Goal: Information Seeking & Learning: Learn about a topic

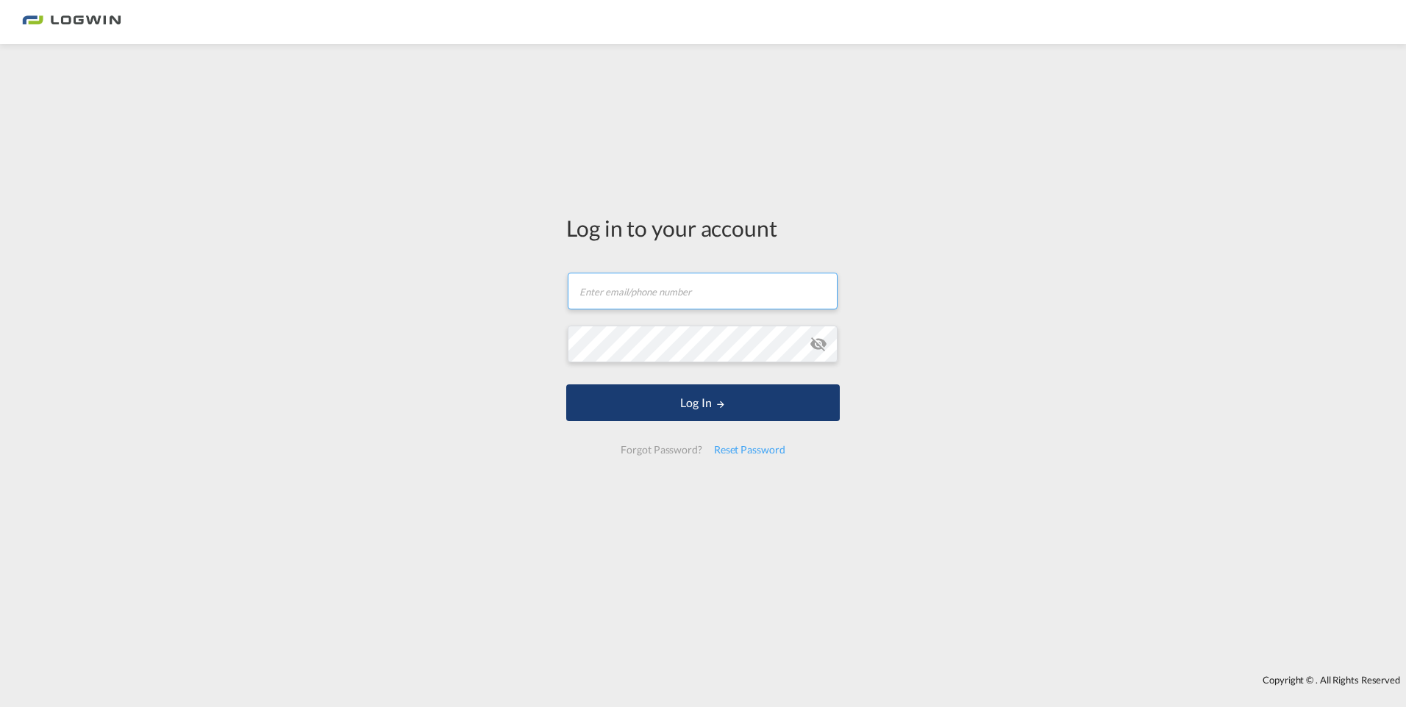
type input "[EMAIL_ADDRESS][PERSON_NAME][DOMAIN_NAME]"
click at [699, 392] on button "Log In" at bounding box center [703, 403] width 274 height 37
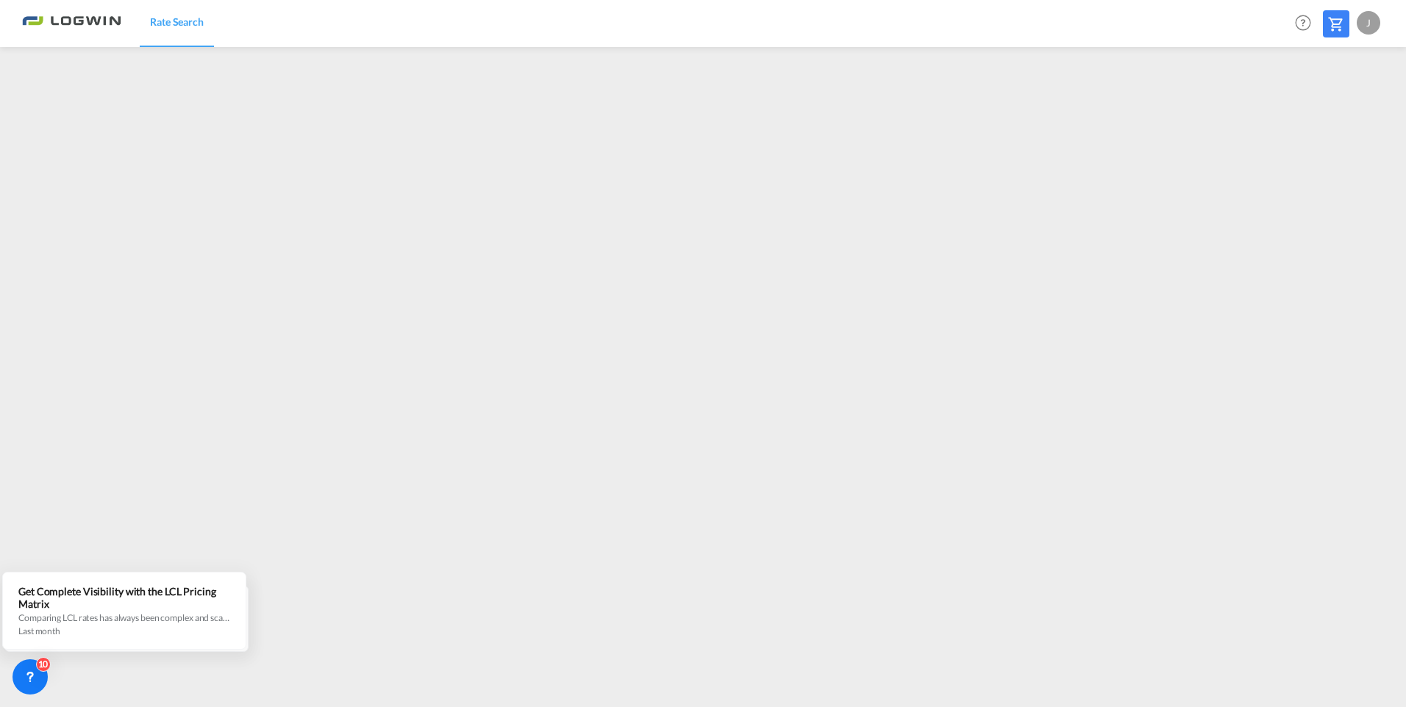
click at [1369, 29] on div "J" at bounding box center [1369, 23] width 24 height 24
click at [1337, 108] on button "Logout" at bounding box center [1352, 112] width 96 height 29
